Goal: Information Seeking & Learning: Get advice/opinions

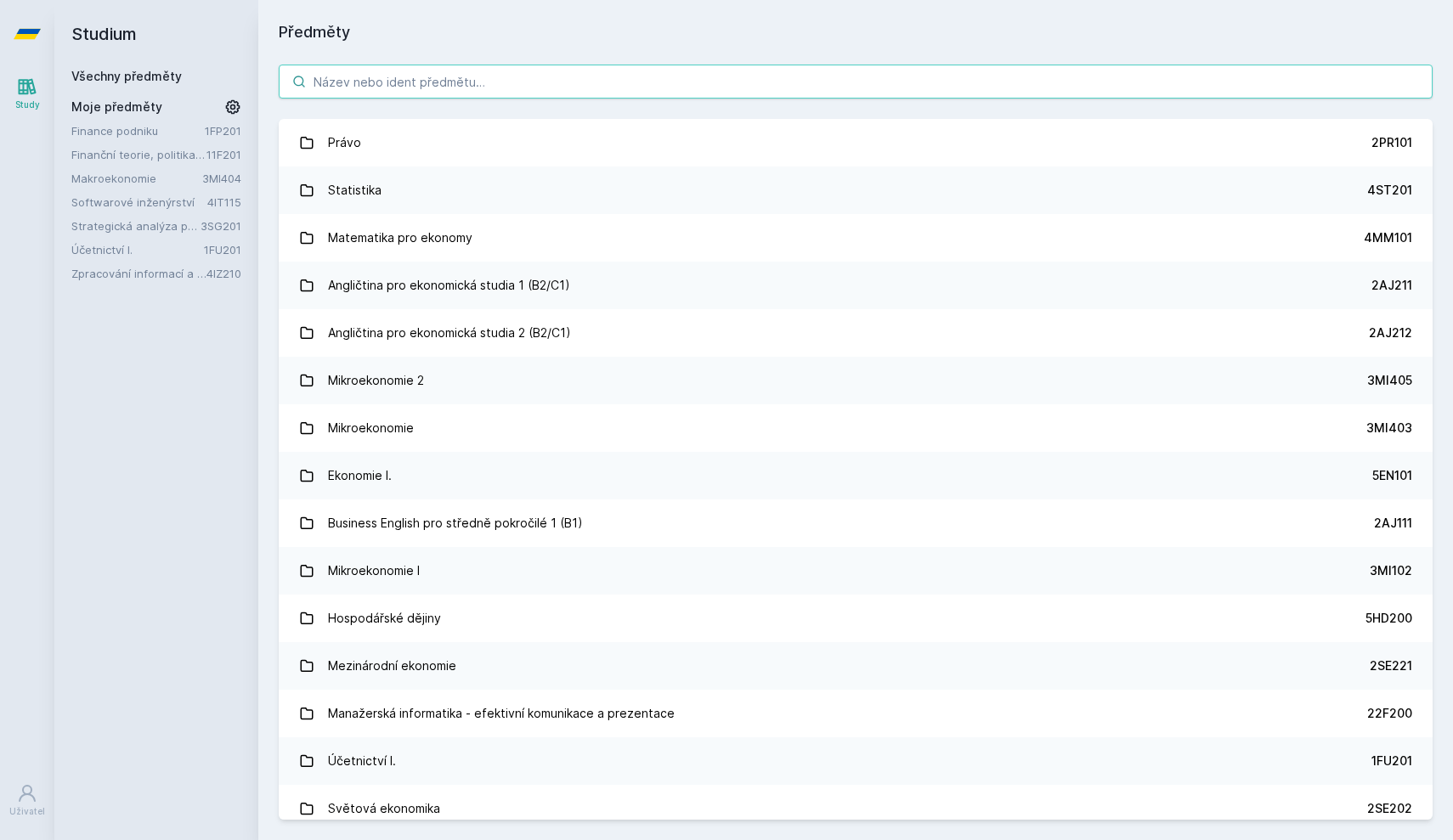
click at [977, 81] on input "search" at bounding box center [855, 81] width 1154 height 34
click at [1104, 5] on div "Předměty Právo 2PR101 Statistika 4ST201 Matematika pro ekonomy 4MM101 Angličtin…" at bounding box center [855, 420] width 1194 height 840
click at [760, 89] on input "search" at bounding box center [855, 81] width 1154 height 34
paste input "4IZ210"
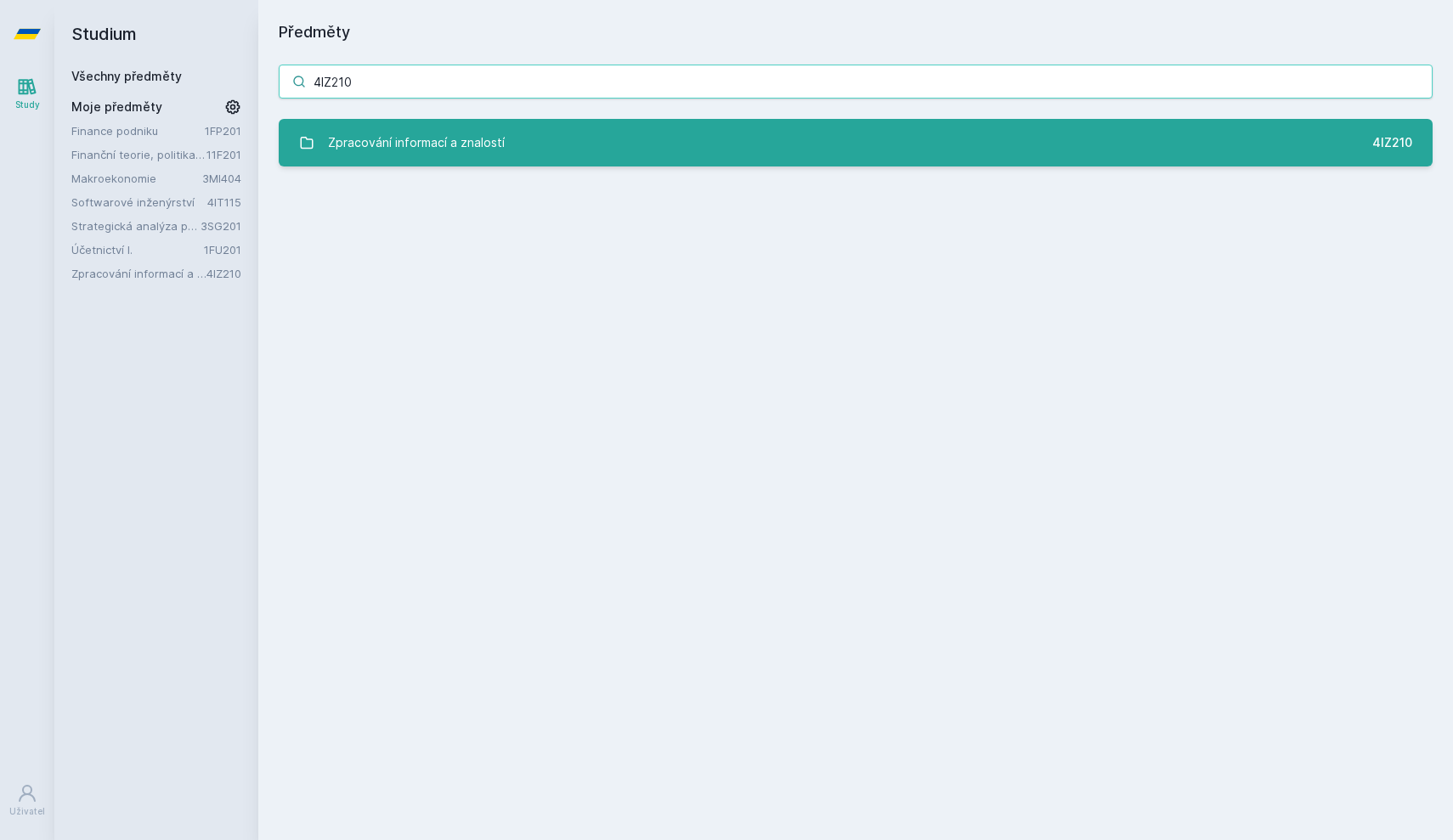
type input "4IZ210"
click at [715, 161] on link "Zpracování informací a znalostí 4IZ210" at bounding box center [855, 142] width 1154 height 47
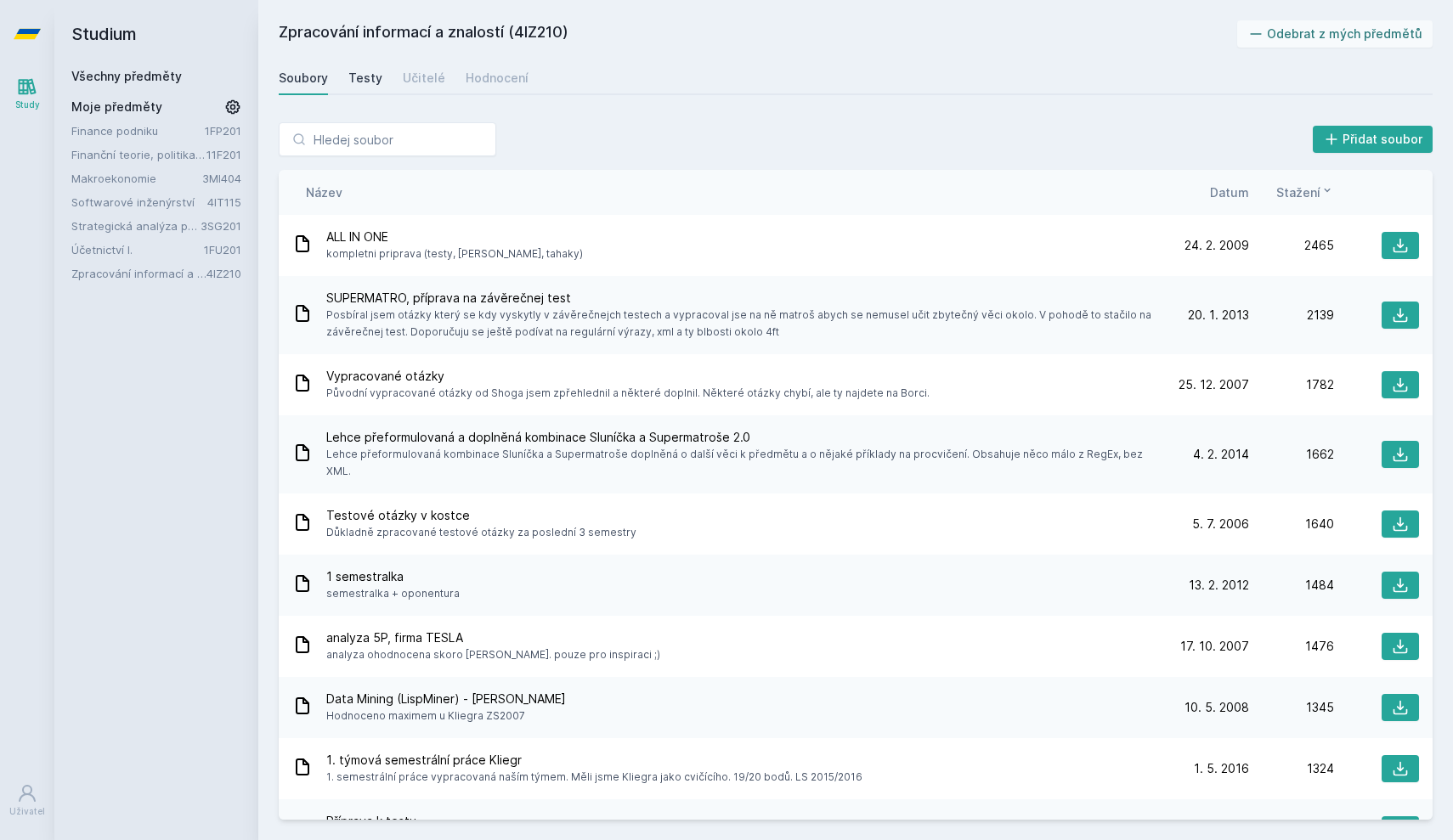
click at [360, 76] on div "Testy" at bounding box center [366, 78] width 34 height 17
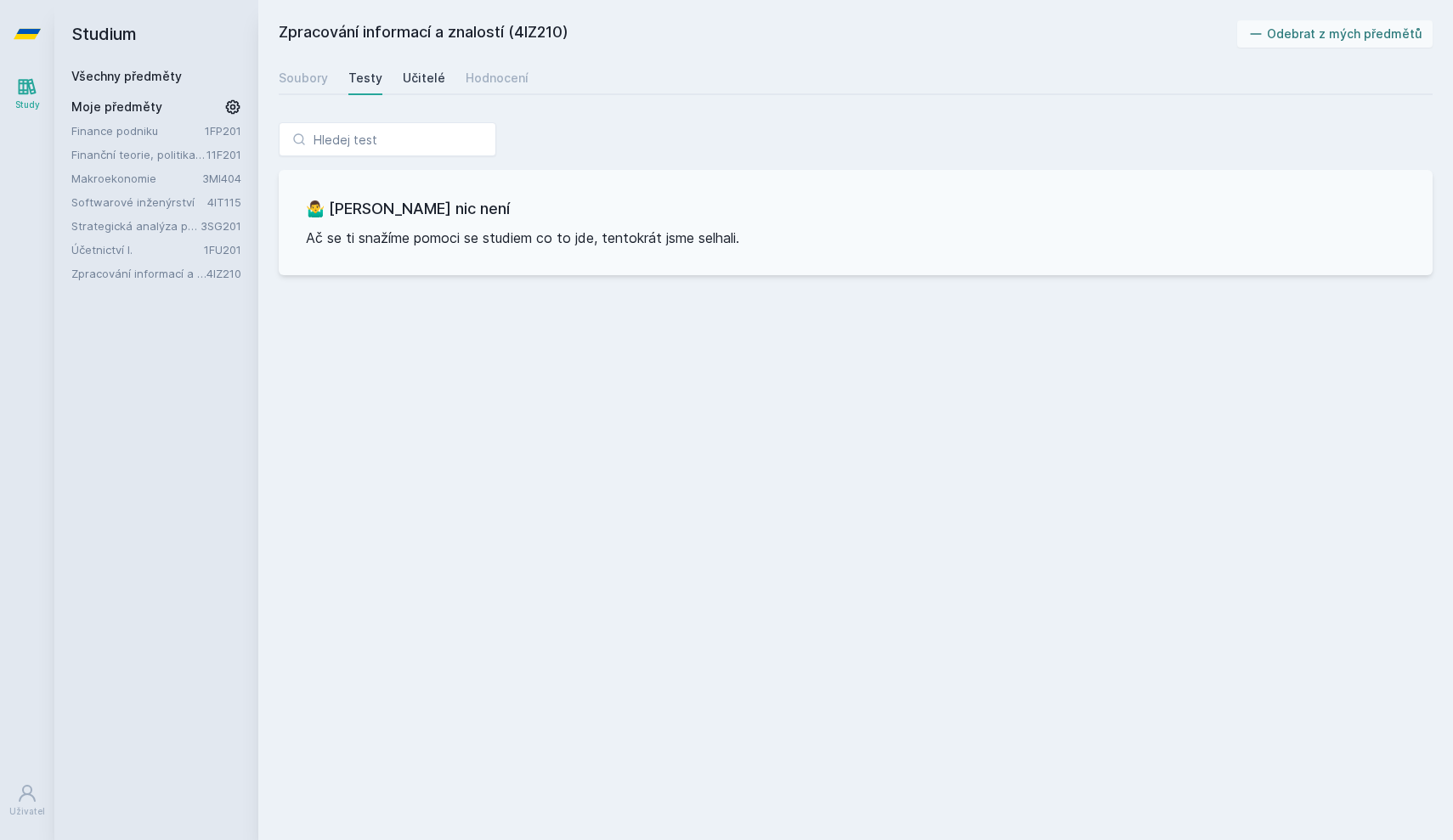
click at [422, 70] on div "Učitelé" at bounding box center [425, 78] width 43 height 17
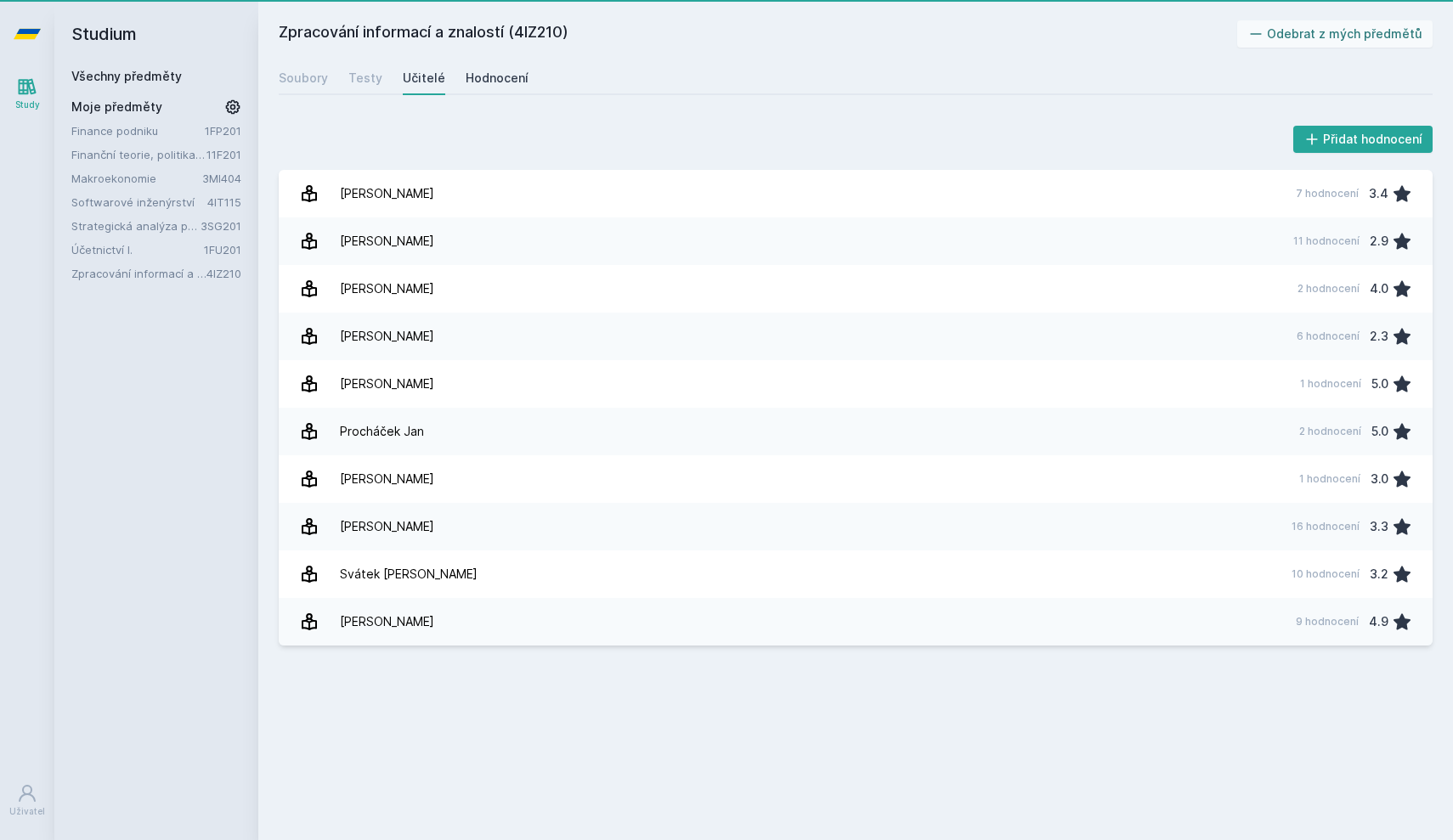
click at [499, 64] on link "Hodnocení" at bounding box center [497, 78] width 62 height 34
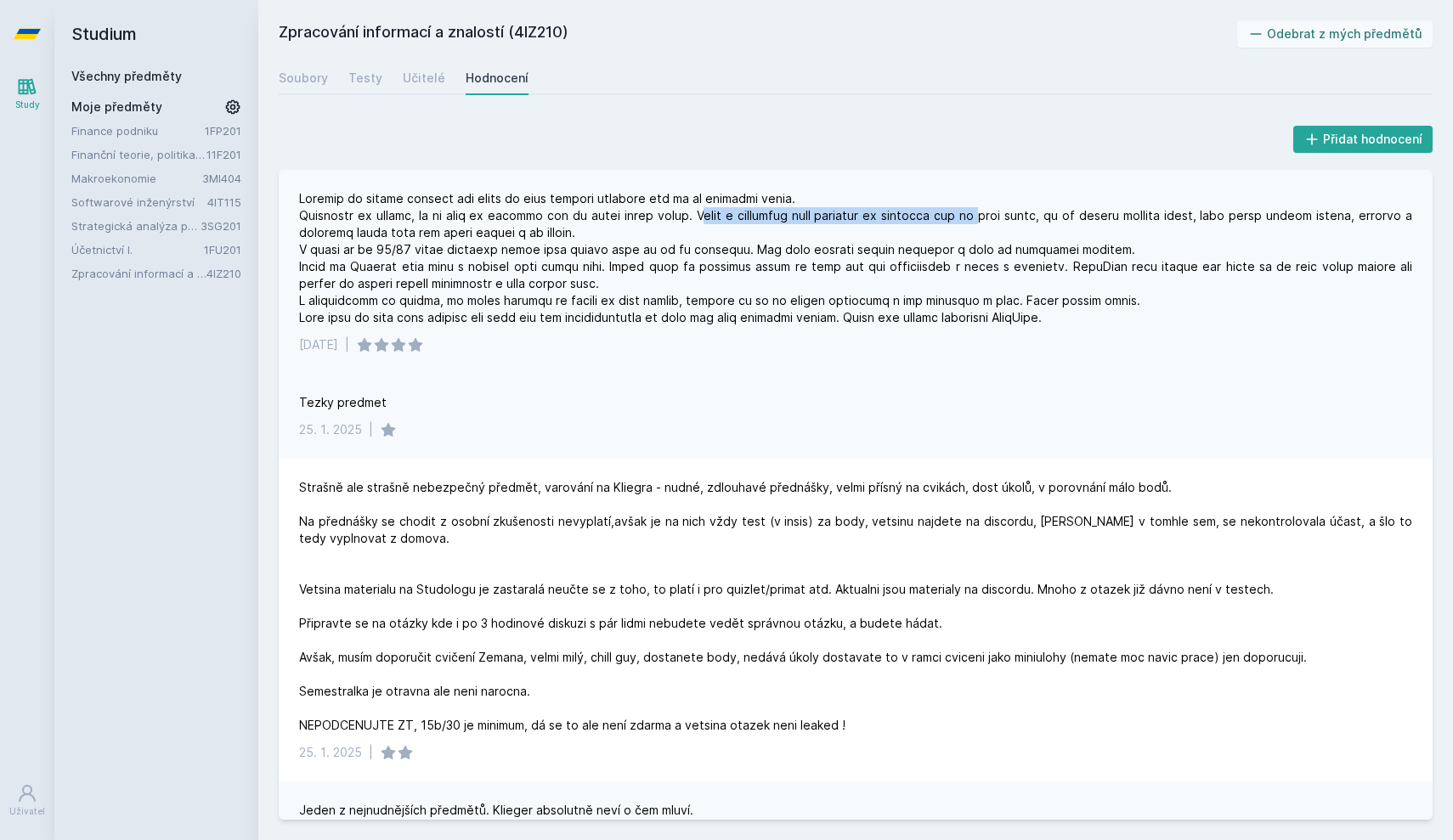
drag, startPoint x: 685, startPoint y: 221, endPoint x: 978, endPoint y: 218, distance: 293.0
click at [978, 218] on div at bounding box center [855, 258] width 1113 height 136
click at [976, 218] on div at bounding box center [855, 258] width 1113 height 136
click at [845, 448] on div "Tezky predmet [DATE] |" at bounding box center [855, 416] width 1154 height 85
drag, startPoint x: 1196, startPoint y: 220, endPoint x: 1426, endPoint y: 220, distance: 230.0
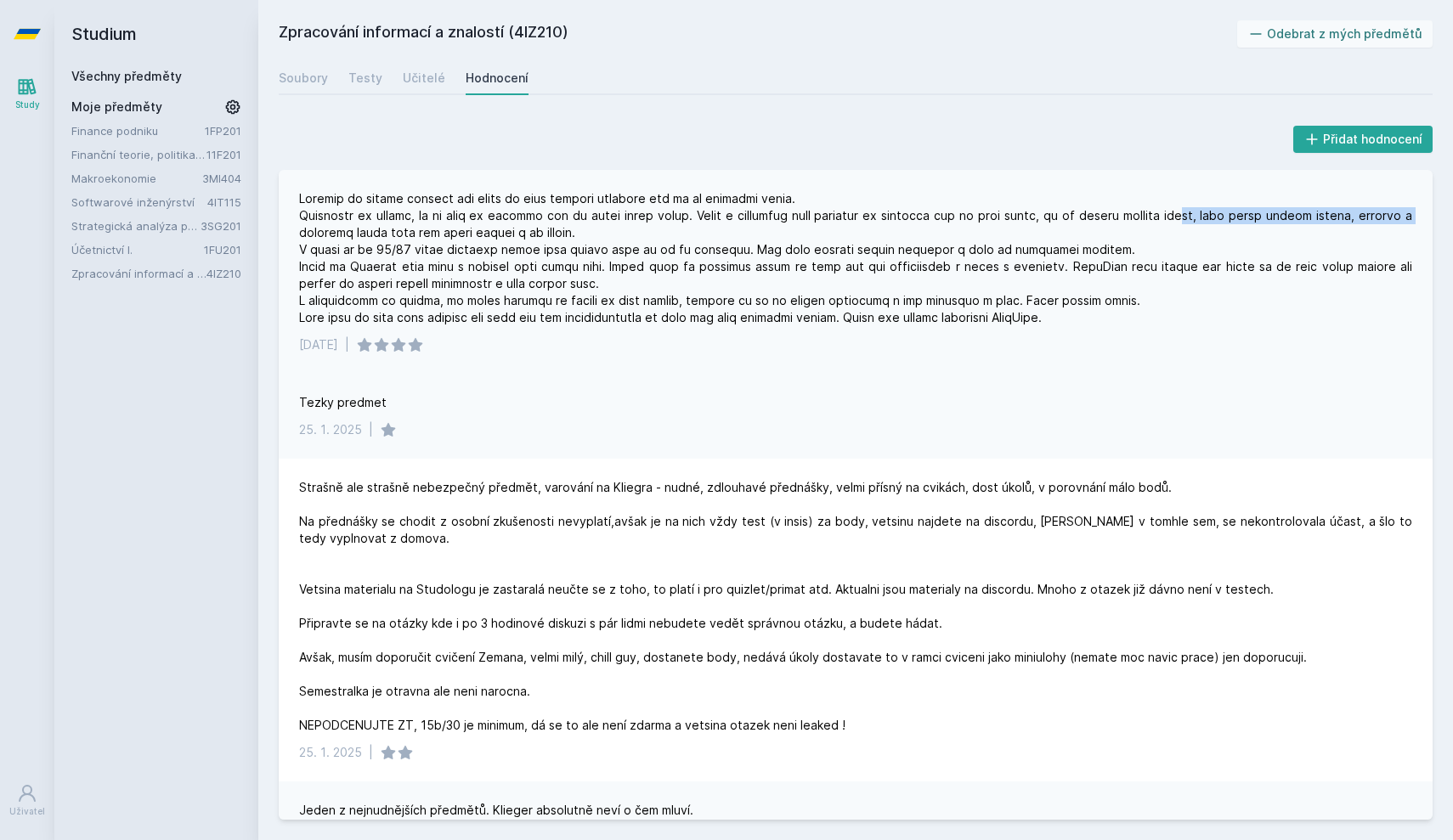
click at [1426, 220] on div "[DATE] |" at bounding box center [855, 272] width 1154 height 204
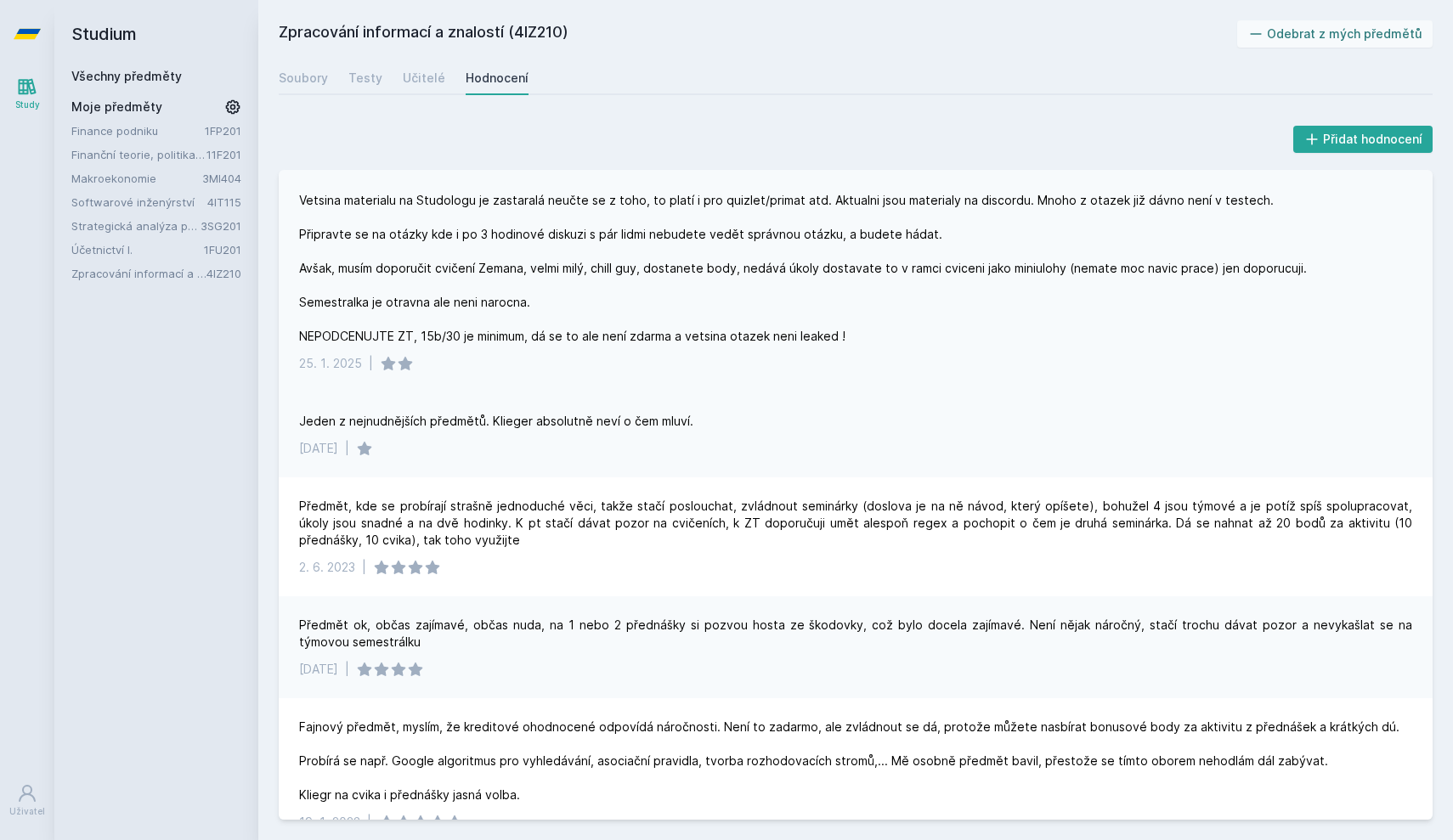
scroll to position [391, 0]
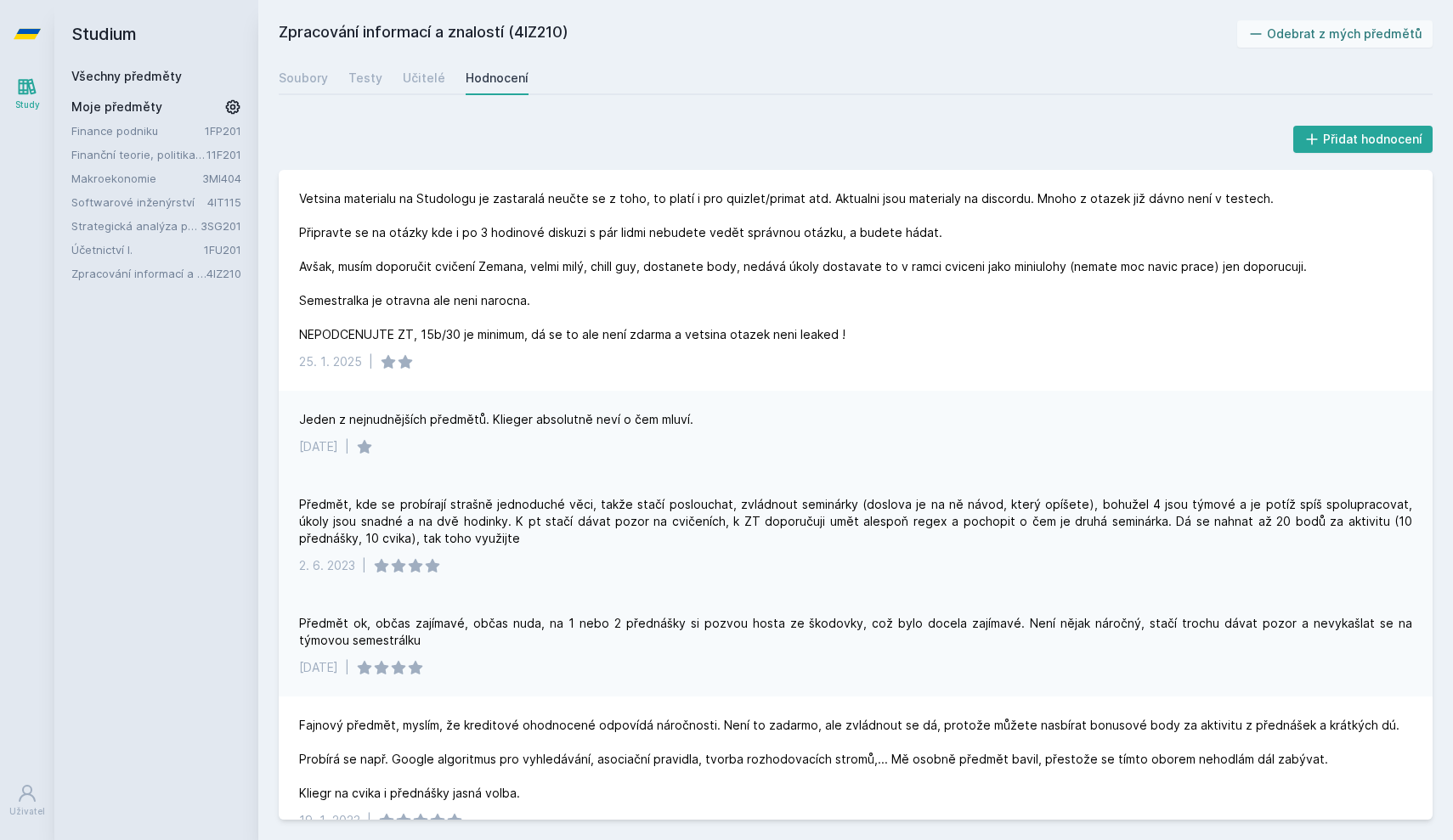
click at [569, 481] on div "Předmět, kde se probírají strašně jednoduché věci, takže stačí poslouchat, zvlá…" at bounding box center [855, 534] width 1154 height 119
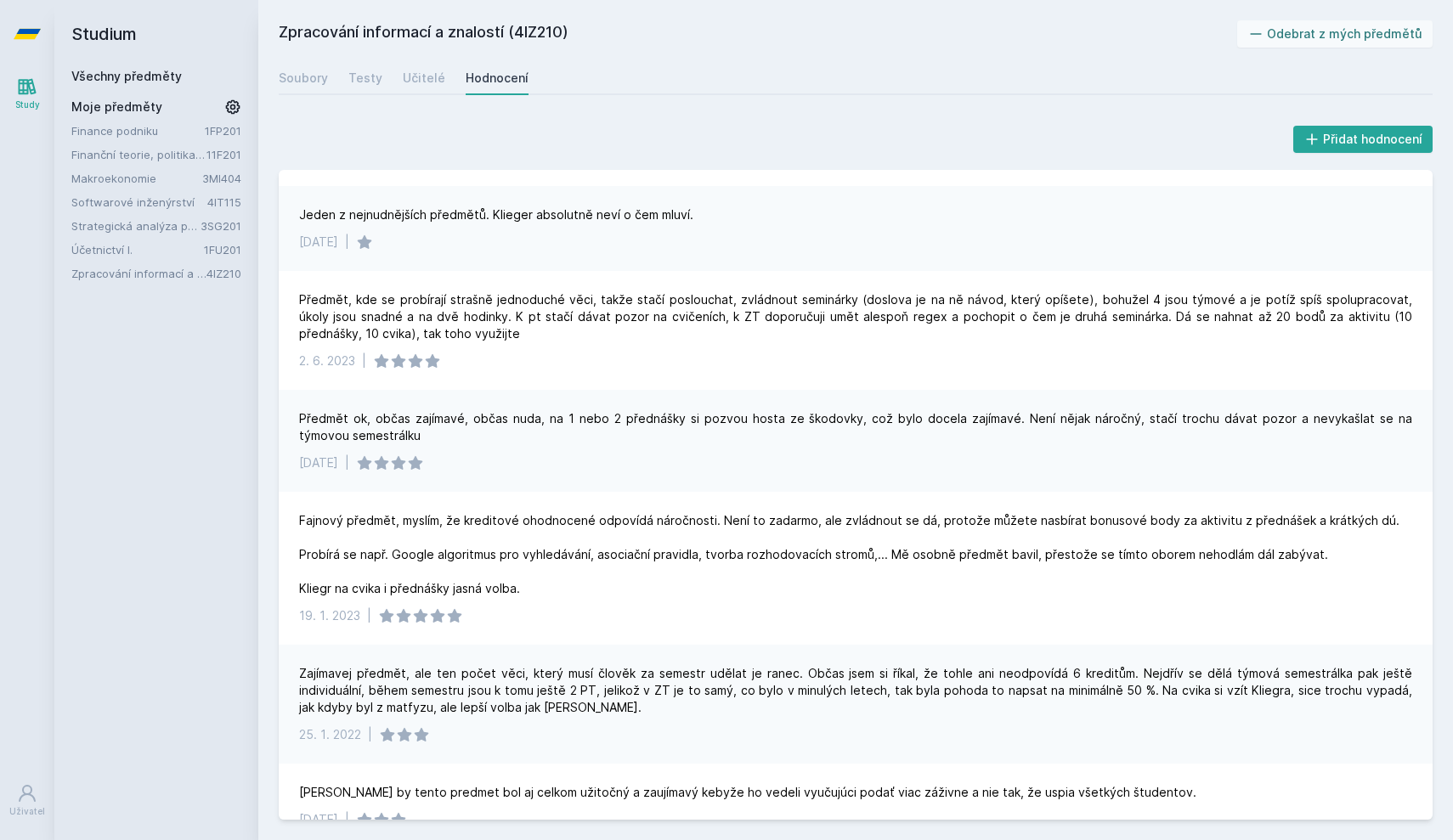
scroll to position [557, 0]
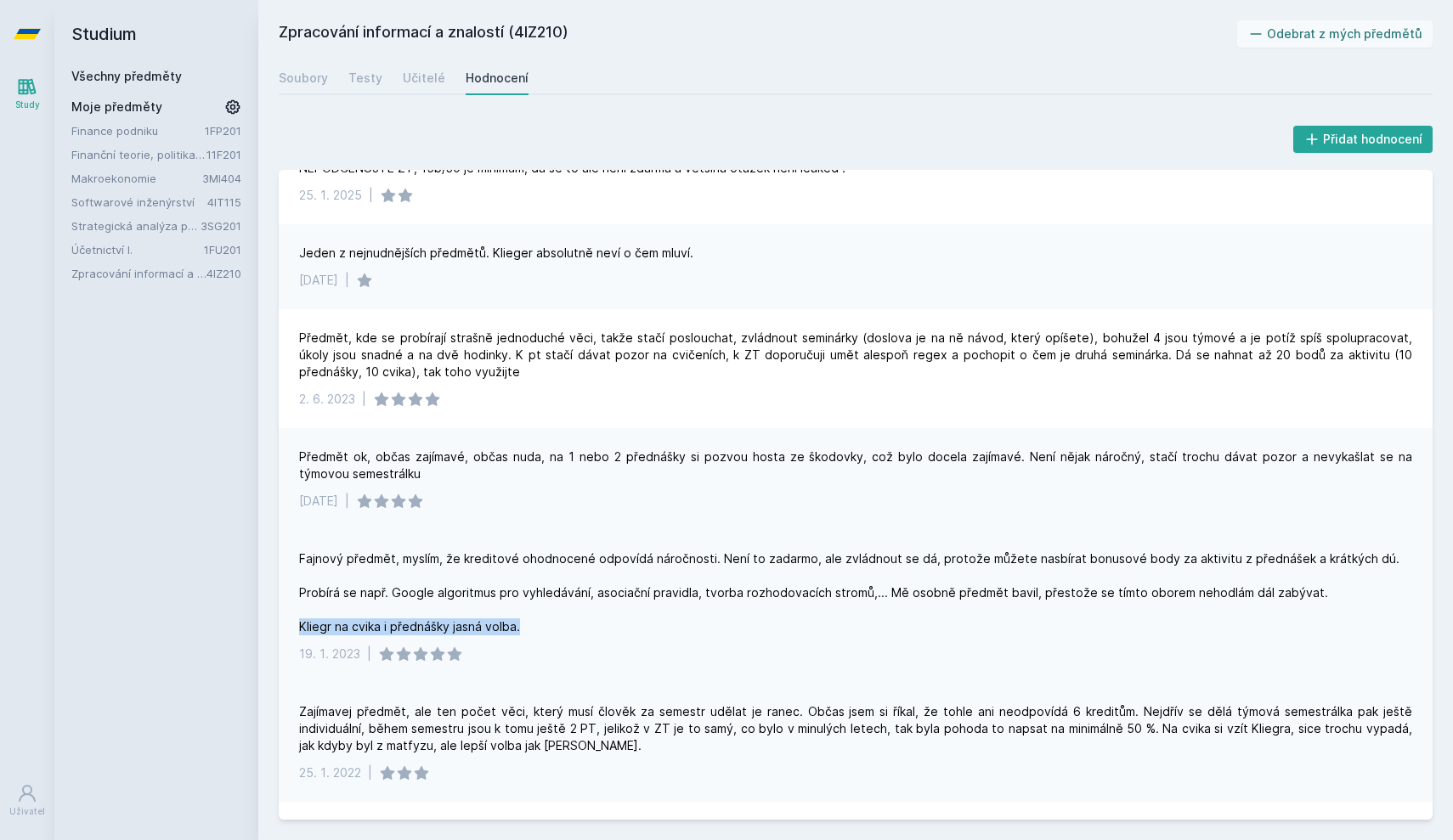
drag, startPoint x: 532, startPoint y: 624, endPoint x: 279, endPoint y: 624, distance: 253.0
click at [279, 624] on div "Fajnový předmět, myslím, že kreditové ohodnocené odpovídá náročnosti. Není to z…" at bounding box center [855, 605] width 1154 height 152
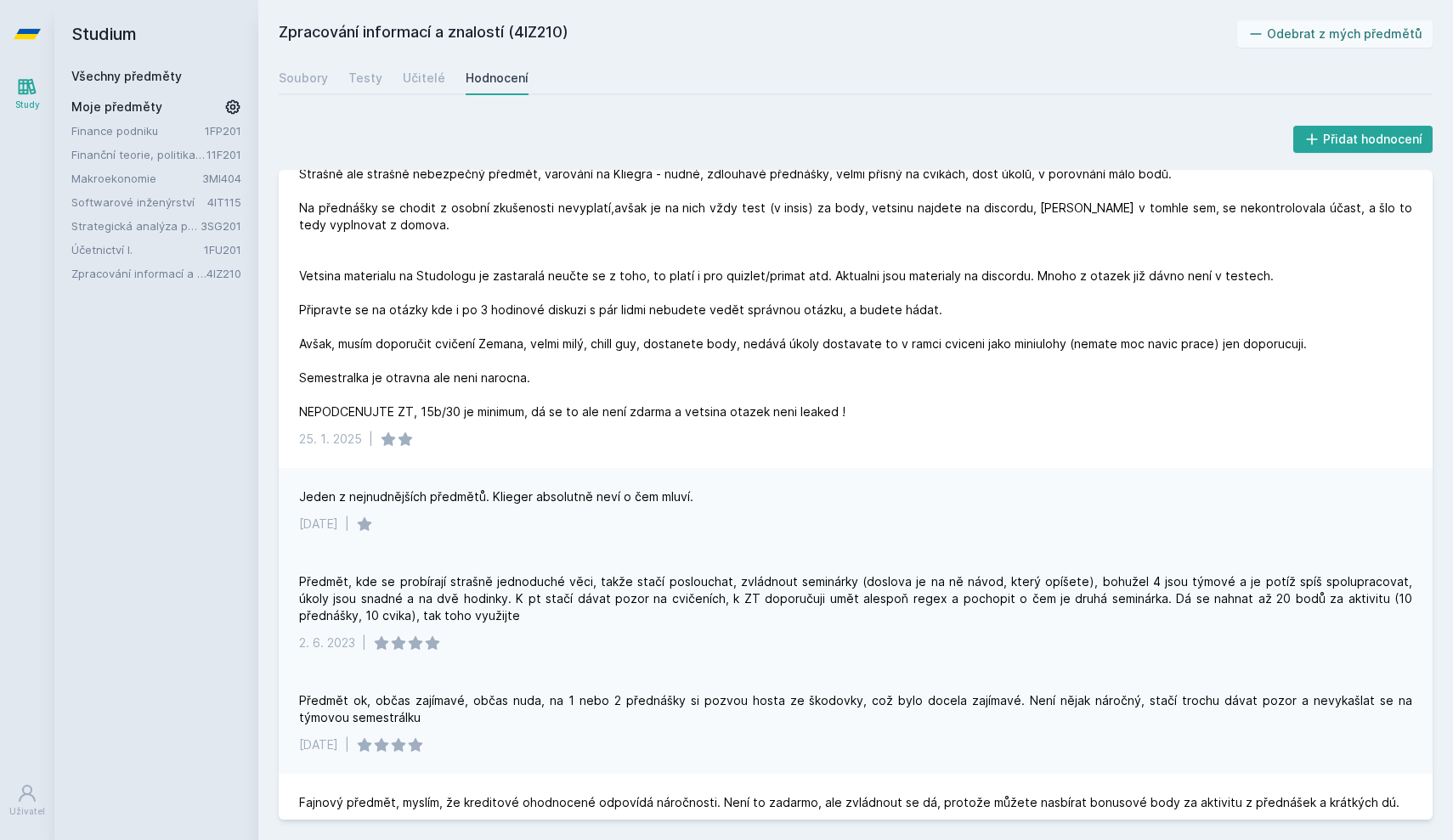
scroll to position [282, 0]
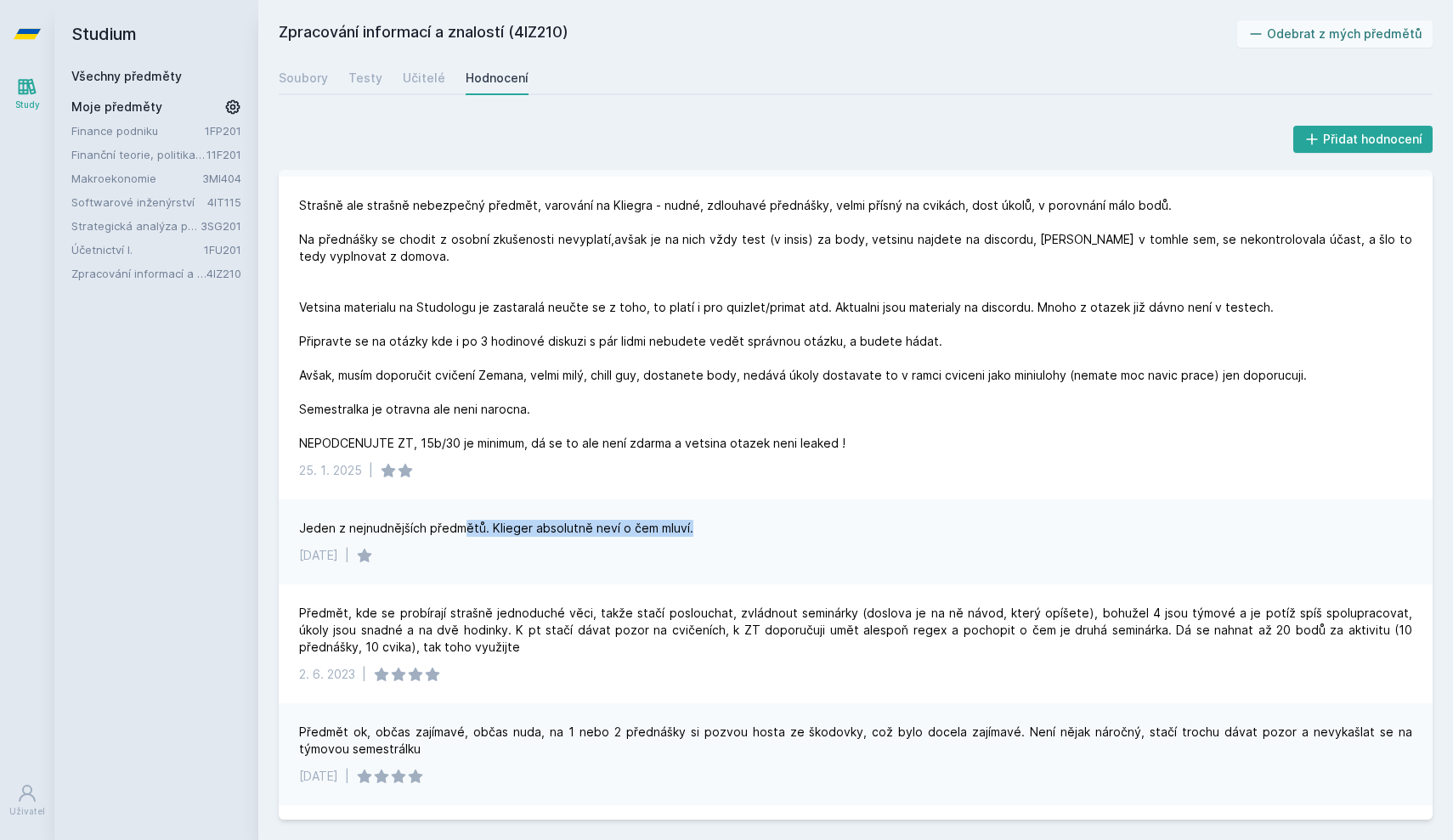
drag, startPoint x: 463, startPoint y: 523, endPoint x: 712, endPoint y: 523, distance: 249.0
click at [713, 524] on div "Jeden z nejnudnějších předmětů. Klieger absolutně neví o čem mluví." at bounding box center [855, 528] width 1113 height 17
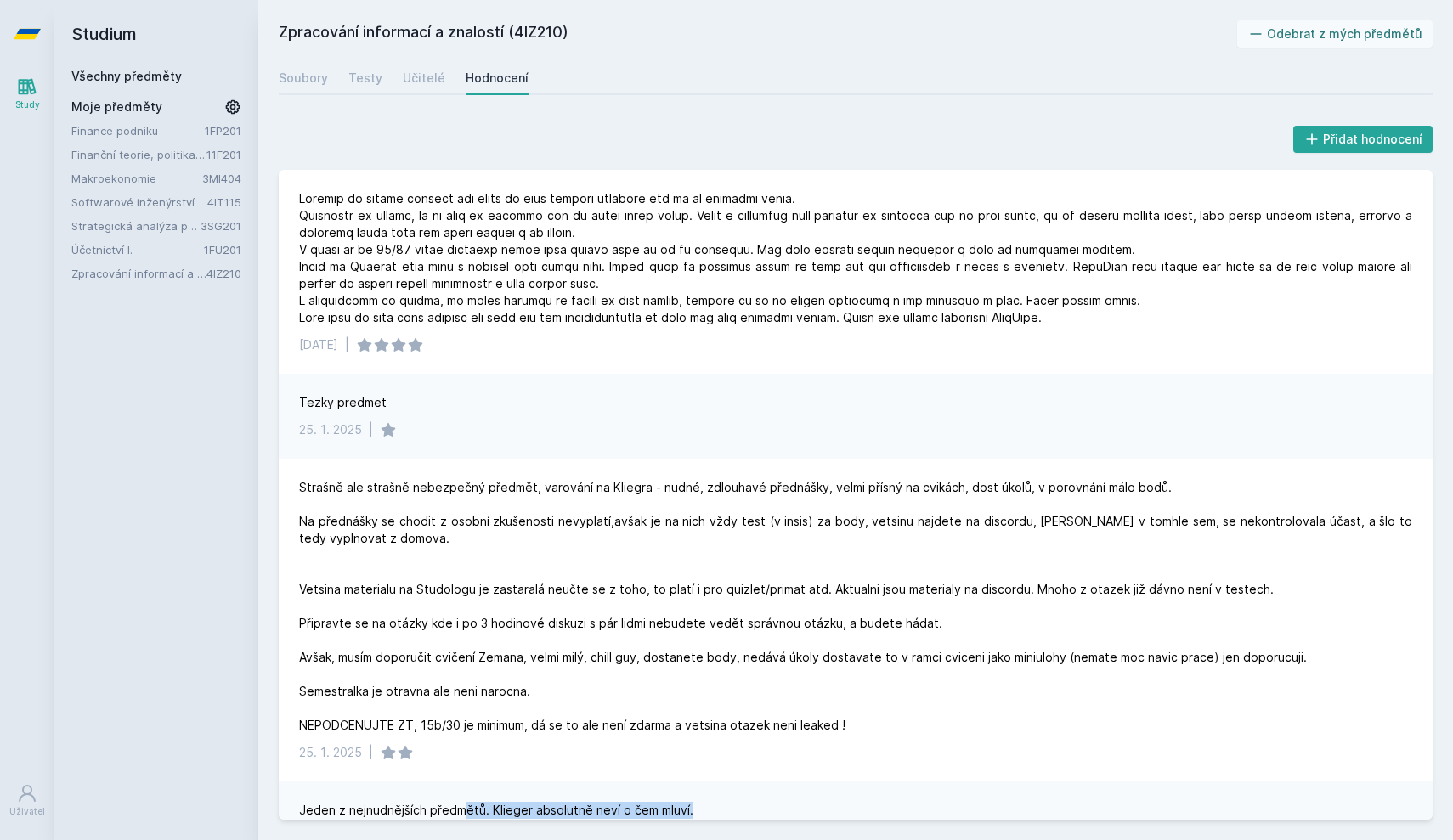
scroll to position [0, 0]
click at [421, 95] on div "Zpracování informací a znalostí (4IZ210) Odebrat z mých předmětů [GEOGRAPHIC_DA…" at bounding box center [855, 420] width 1154 height 799
click at [421, 93] on link "Učitelé" at bounding box center [425, 78] width 43 height 34
